Goal: Obtain resource: Download file/media

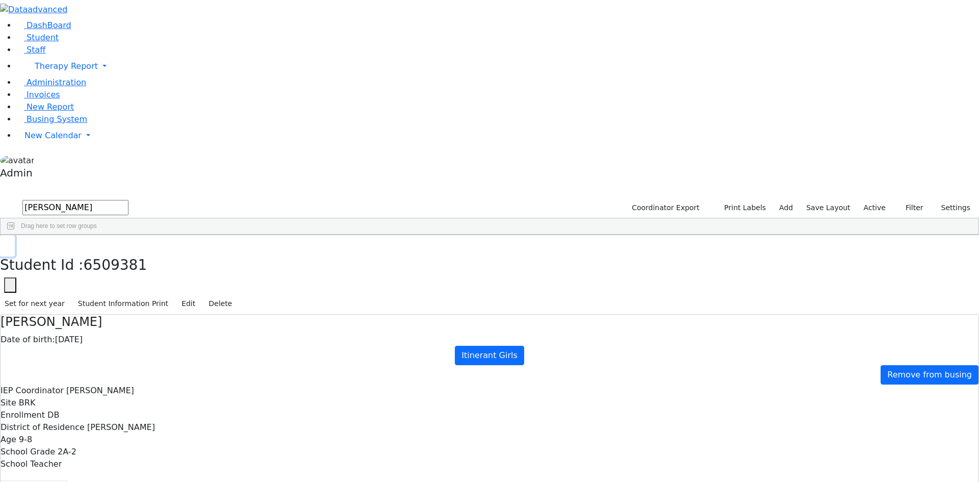
click at [10, 243] on icon "button" at bounding box center [8, 246] width 6 height 6
drag, startPoint x: 171, startPoint y: 49, endPoint x: 118, endPoint y: 47, distance: 53.1
type input "[PERSON_NAME]"
click at [168, 323] on div "Avrumi" at bounding box center [126, 330] width 84 height 14
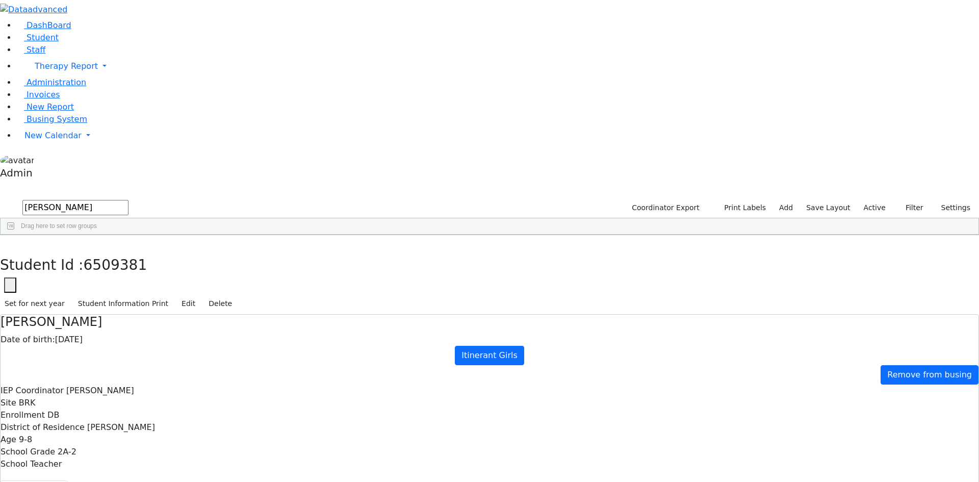
click at [168, 323] on div "Avrumi" at bounding box center [126, 330] width 84 height 14
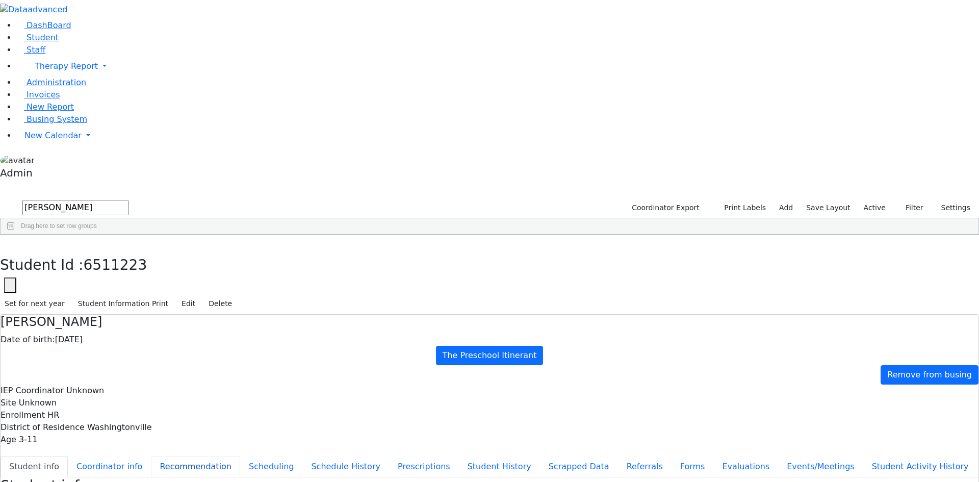
click at [240, 456] on button "Recommendation" at bounding box center [195, 466] width 89 height 21
checkbox input "true"
click at [731, 477] on select "Prescription OT/PT/Nursing CPSE OT-PT Presscription Prescription2" at bounding box center [716, 485] width 119 height 16
select select "CPSE OT-PT Presscription"
click at [670, 477] on select "Prescription OT/PT/Nursing CPSE OT-PT Presscription Prescription2" at bounding box center [716, 485] width 119 height 16
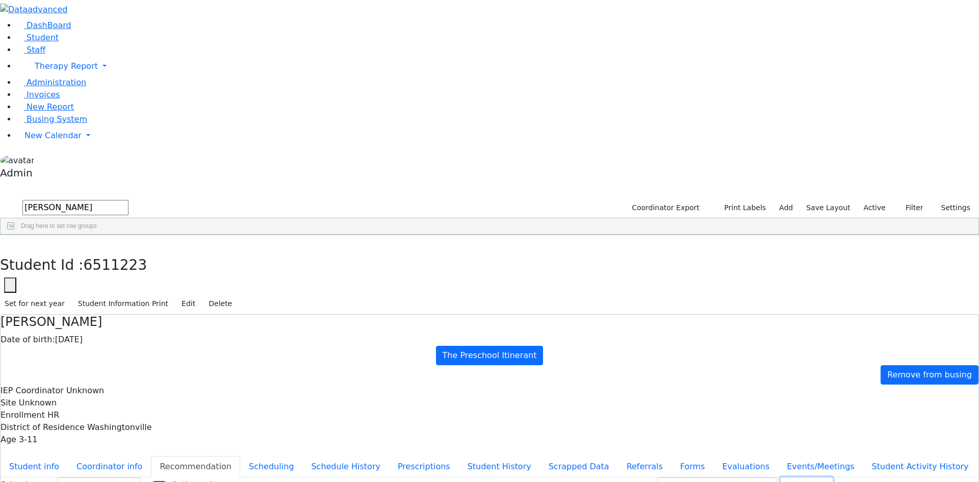
click at [787, 477] on button "Download" at bounding box center [807, 485] width 52 height 16
click at [10, 243] on icon "button" at bounding box center [8, 246] width 6 height 6
drag, startPoint x: 184, startPoint y: 42, endPoint x: 108, endPoint y: 43, distance: 76.0
click at [110, 43] on div "DashBoard Student Staff Therapy Report Student Old Calendar Report Admin" at bounding box center [489, 300] width 979 height 600
type input "[PERSON_NAME]"
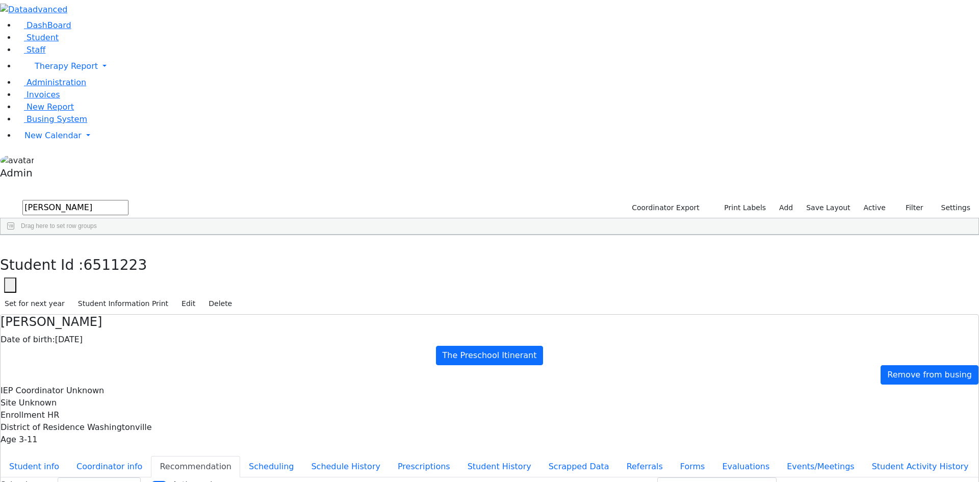
click at [167, 294] on div "Tzirel" at bounding box center [125, 301] width 84 height 14
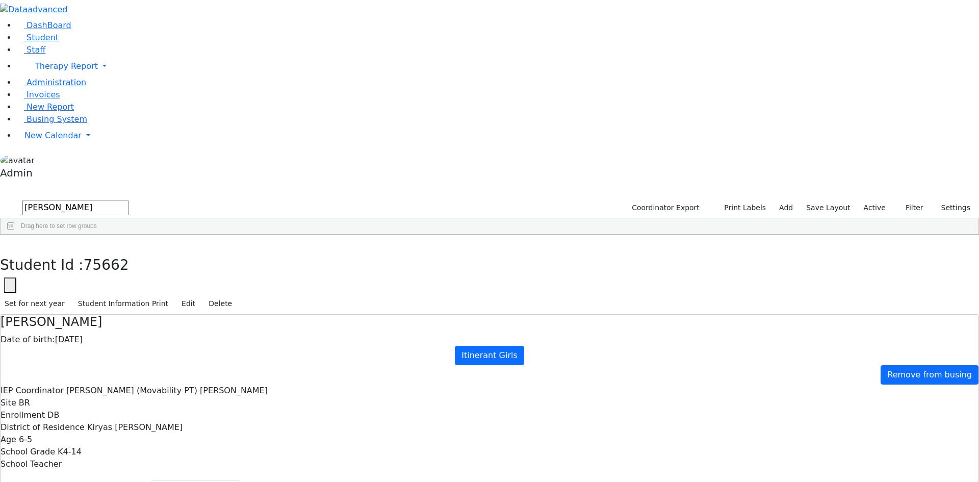
select select "210"
click at [10, 243] on icon "button" at bounding box center [8, 246] width 6 height 6
drag, startPoint x: 187, startPoint y: 46, endPoint x: 103, endPoint y: 43, distance: 84.7
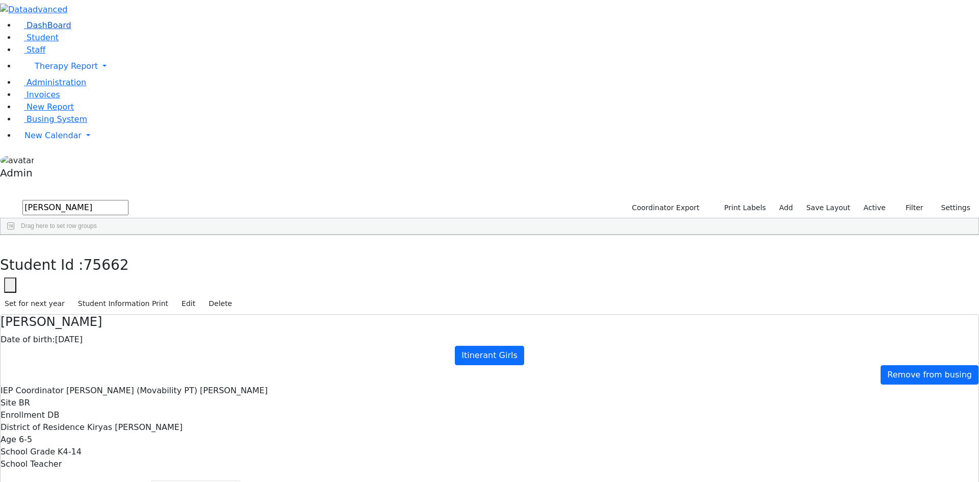
click at [111, 45] on div "DashBoard Student Staff Therapy Report Student Old Calendar Report Admin" at bounding box center [489, 312] width 979 height 625
type input "wieder"
click at [167, 466] on div "[PERSON_NAME]" at bounding box center [125, 473] width 84 height 14
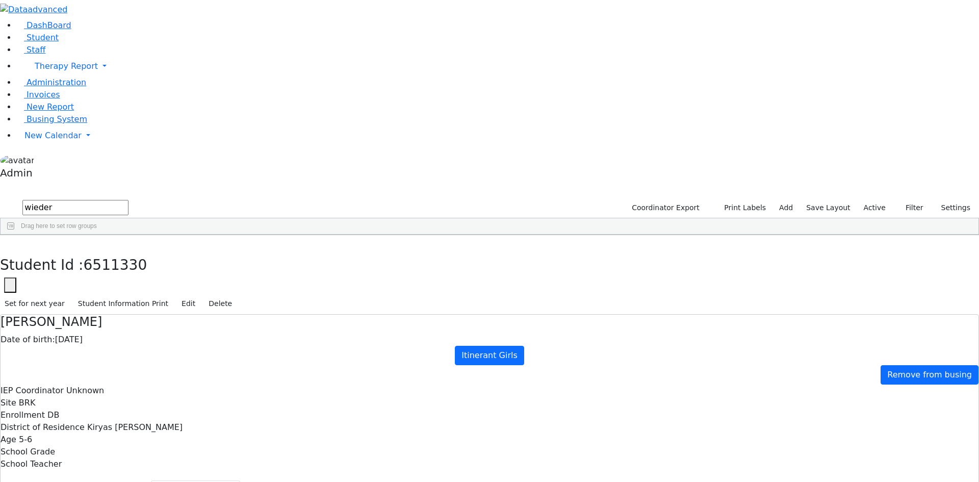
select select "212"
click at [68, 480] on button "Student info" at bounding box center [34, 490] width 67 height 21
click at [10, 243] on icon "button" at bounding box center [8, 246] width 6 height 6
drag, startPoint x: 194, startPoint y: 40, endPoint x: 133, endPoint y: 38, distance: 60.7
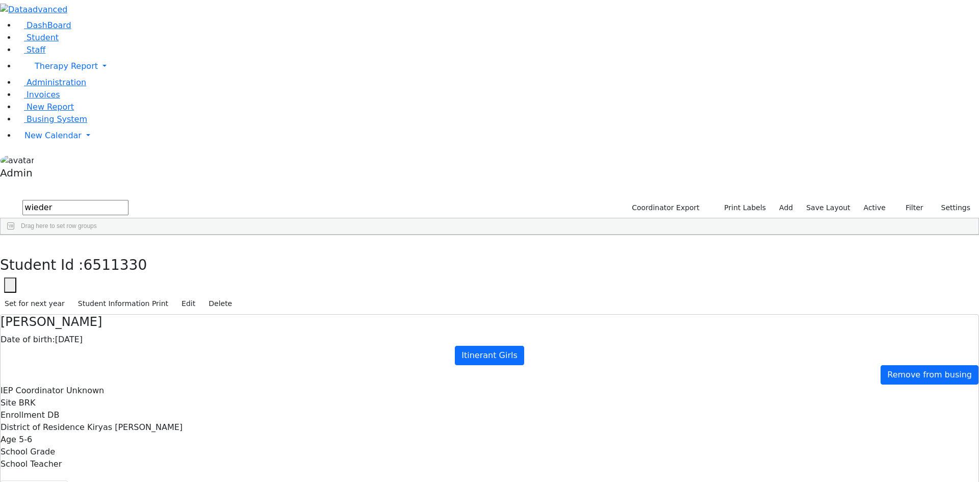
click at [129, 198] on form "wieder" at bounding box center [64, 207] width 129 height 19
type input "[PERSON_NAME]"
click at [167, 266] on div "[PERSON_NAME]" at bounding box center [125, 273] width 84 height 14
click at [237, 480] on button "Recommendation" at bounding box center [195, 490] width 89 height 21
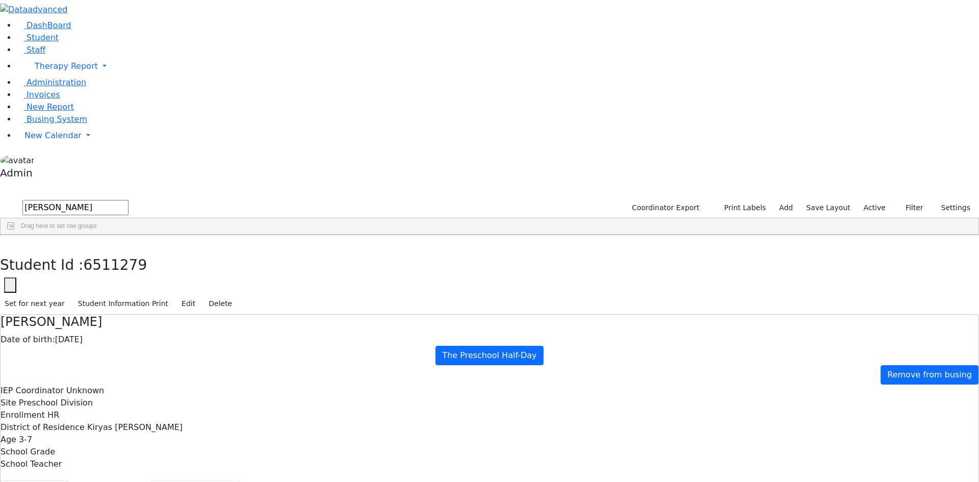
checkbox input "true"
select select "210"
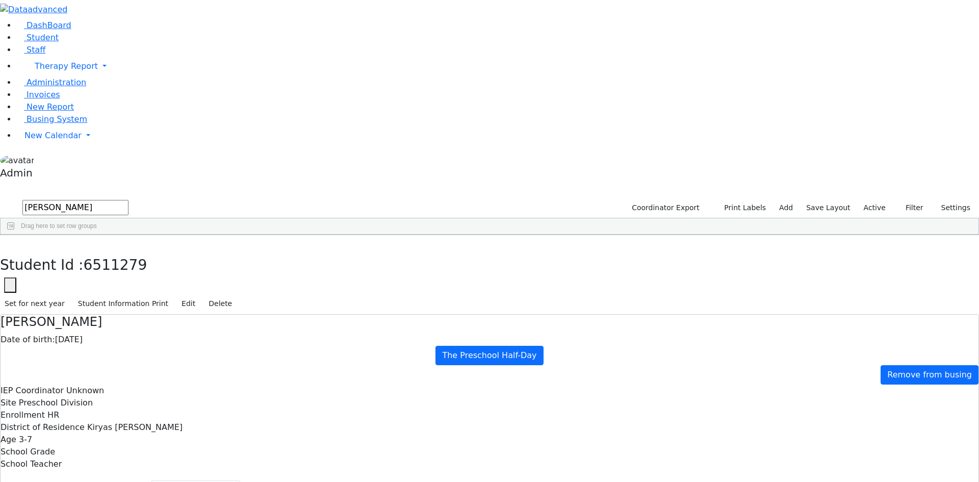
select select "CPSE OT-PT Presscription"
select select "212"
